Goal: Find contact information: Find contact information

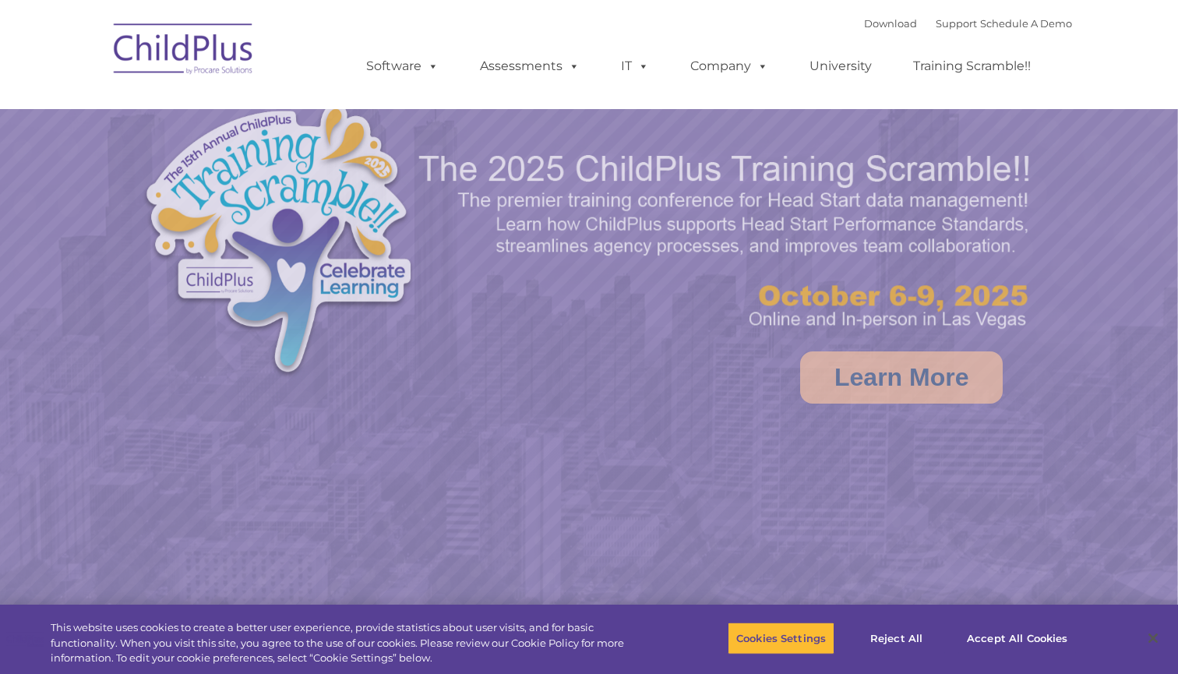
select select "MEDIUM"
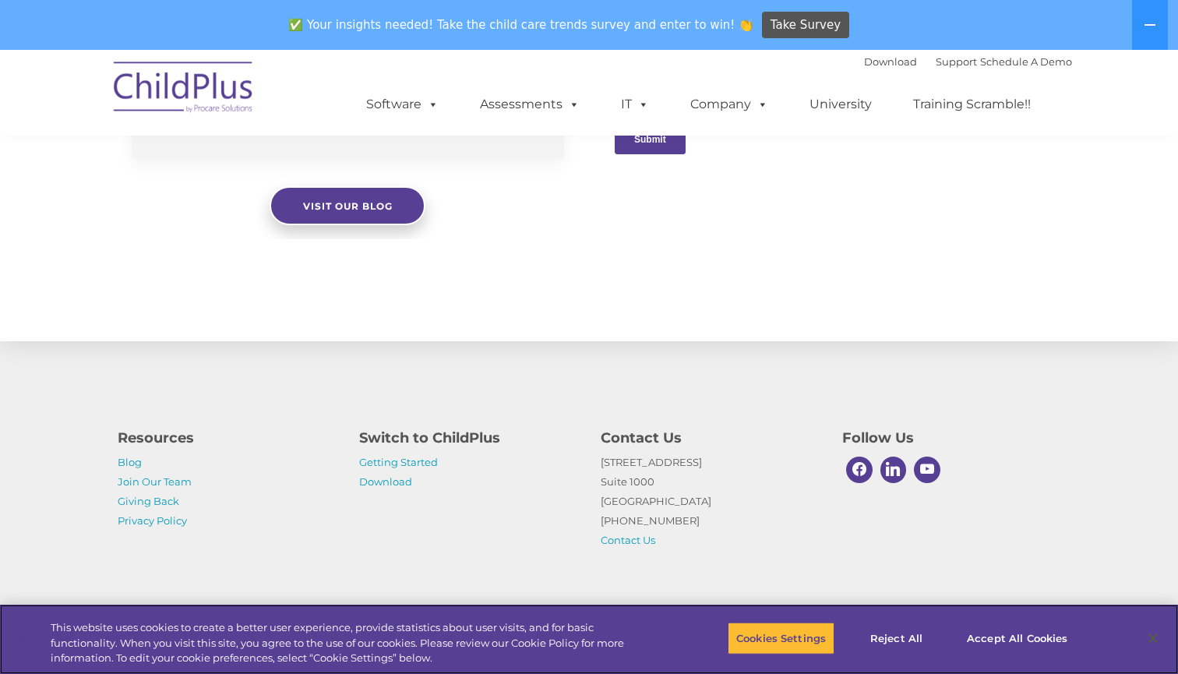
scroll to position [1685, 0]
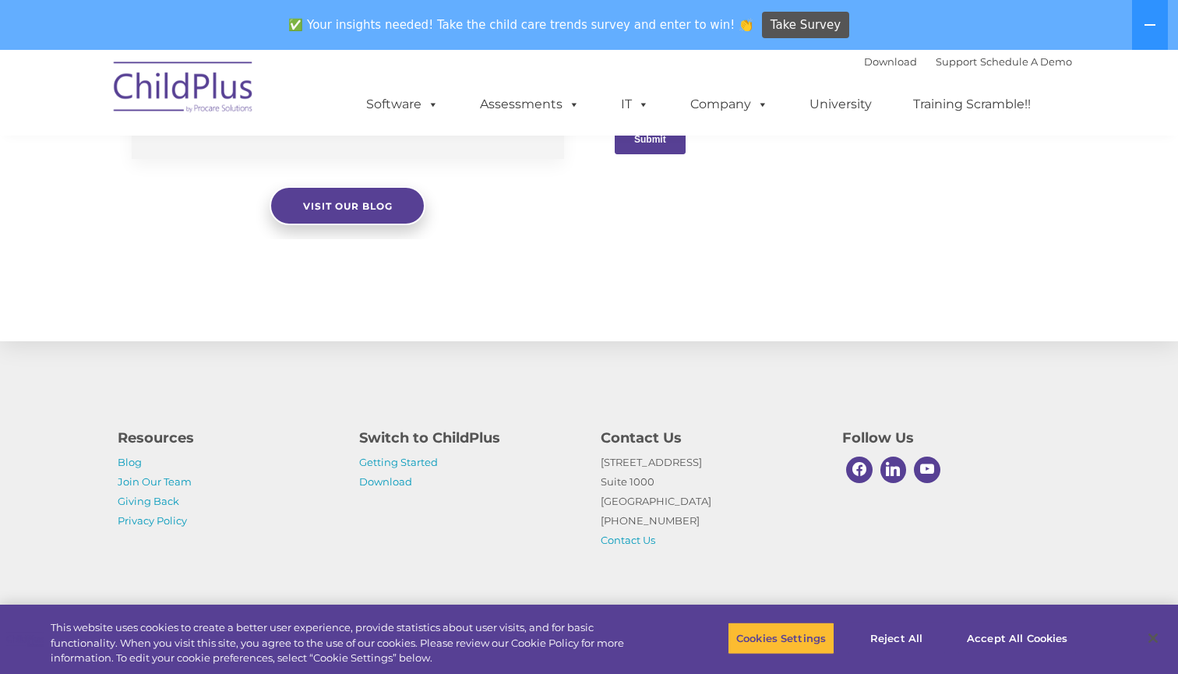
drag, startPoint x: 692, startPoint y: 520, endPoint x: 590, endPoint y: 519, distance: 101.3
click at [590, 519] on div "Contact Us [STREET_ADDRESS] [PHONE_NUMBER] Contact Us" at bounding box center [709, 484] width 241 height 131
copy p "[PHONE_NUMBER]"
click at [179, 483] on link "Join Our Team" at bounding box center [155, 481] width 74 height 12
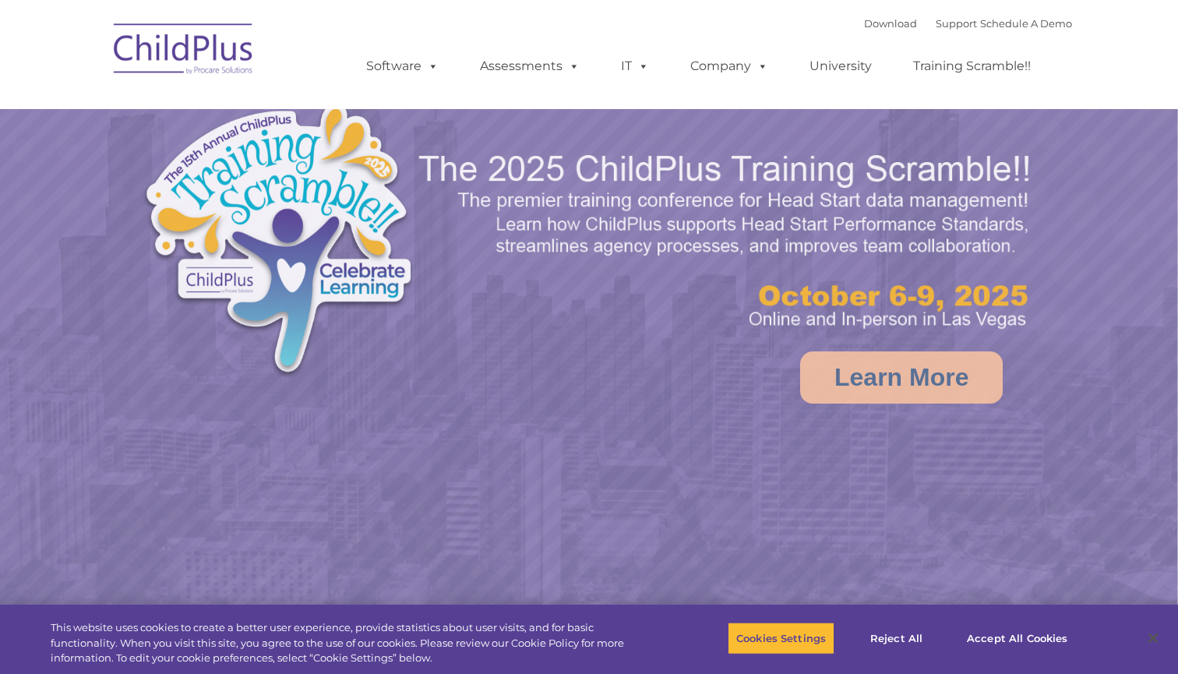
select select "MEDIUM"
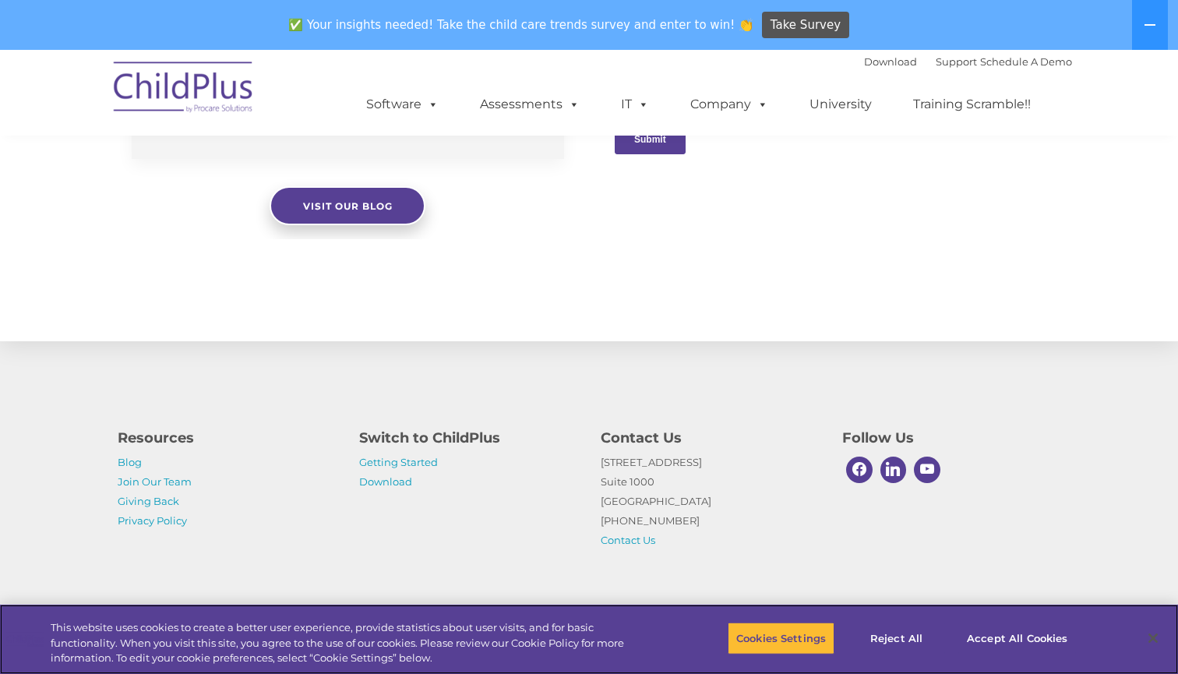
scroll to position [1685, 0]
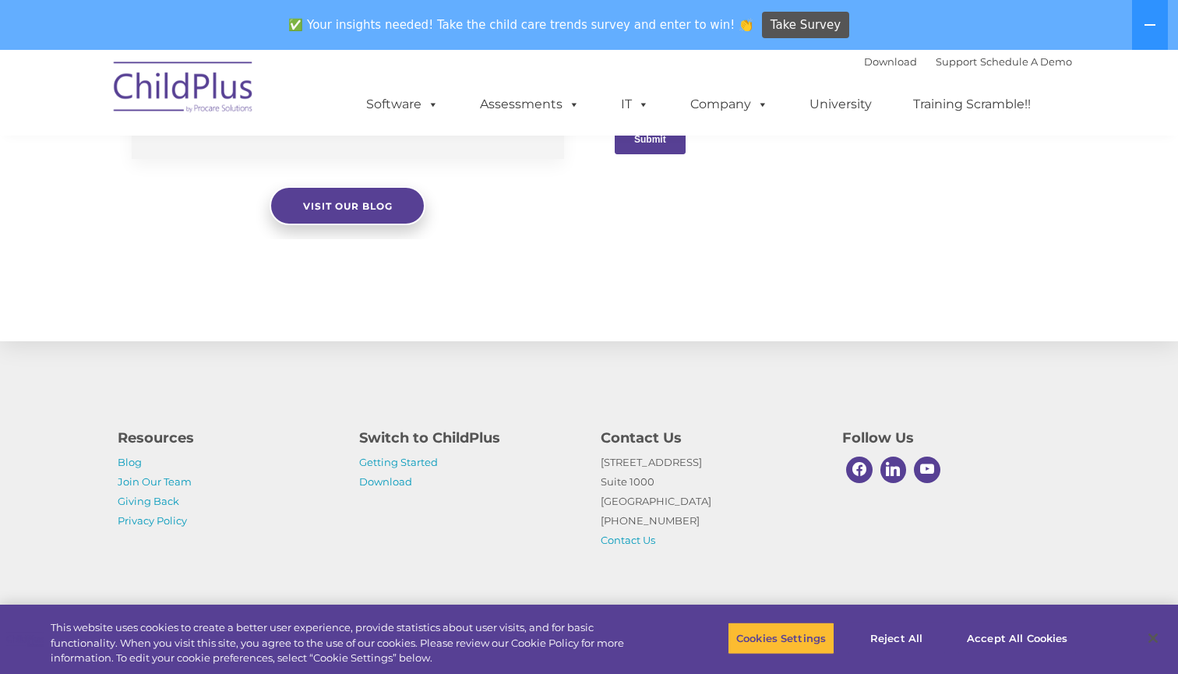
drag, startPoint x: 692, startPoint y: 521, endPoint x: 604, endPoint y: 522, distance: 88.0
click at [604, 522] on p "1040 Crown Pointe Pkwy Suite 1000 Atlanta, GA 30338 (800) 888-6674 Contact Us" at bounding box center [709, 501] width 218 height 97
drag, startPoint x: 600, startPoint y: 522, endPoint x: 696, endPoint y: 510, distance: 95.7
click at [696, 510] on p "1040 Crown Pointe Pkwy Suite 1000 Atlanta, GA 30338 (800) 888-6674 Contact Us" at bounding box center [709, 501] width 218 height 97
copy p "[PHONE_NUMBER]"
